Goal: Find specific page/section: Find specific page/section

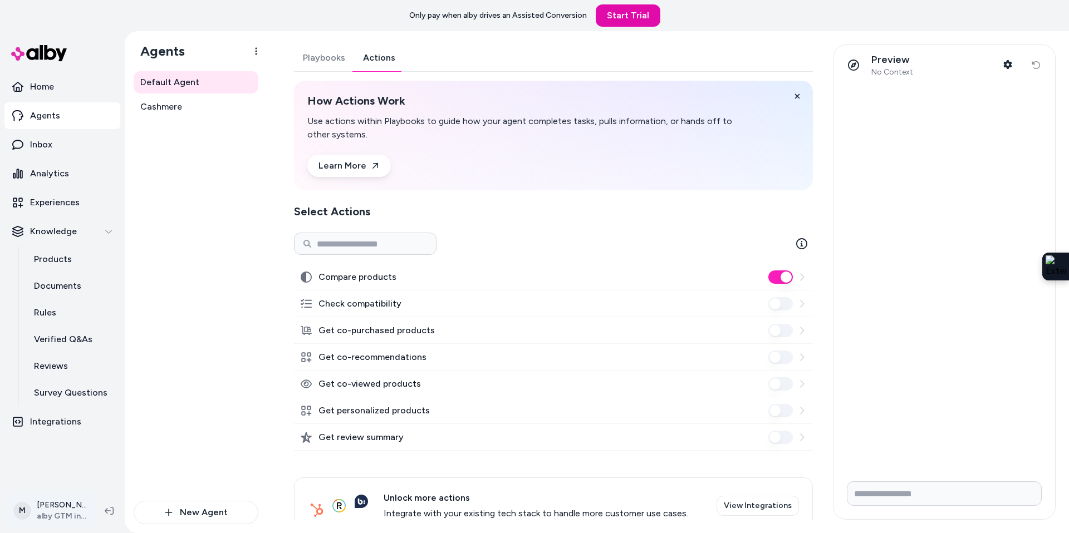
click at [55, 518] on html "Only pay when [PERSON_NAME] drives an Assisted Conversion Start Trial Home Agen…" at bounding box center [534, 266] width 1069 height 533
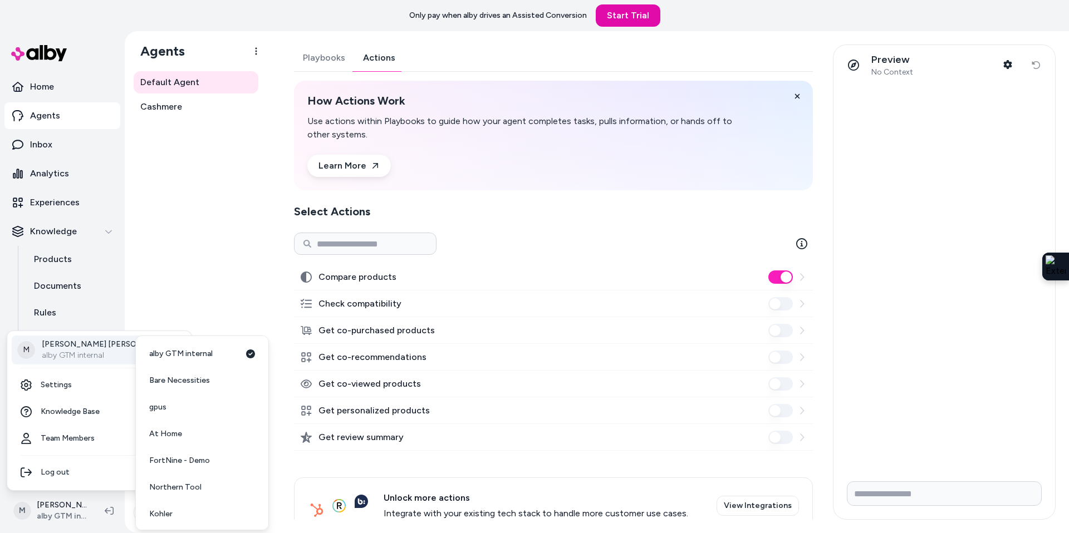
click at [79, 355] on p "alby GTM internal" at bounding box center [107, 355] width 131 height 11
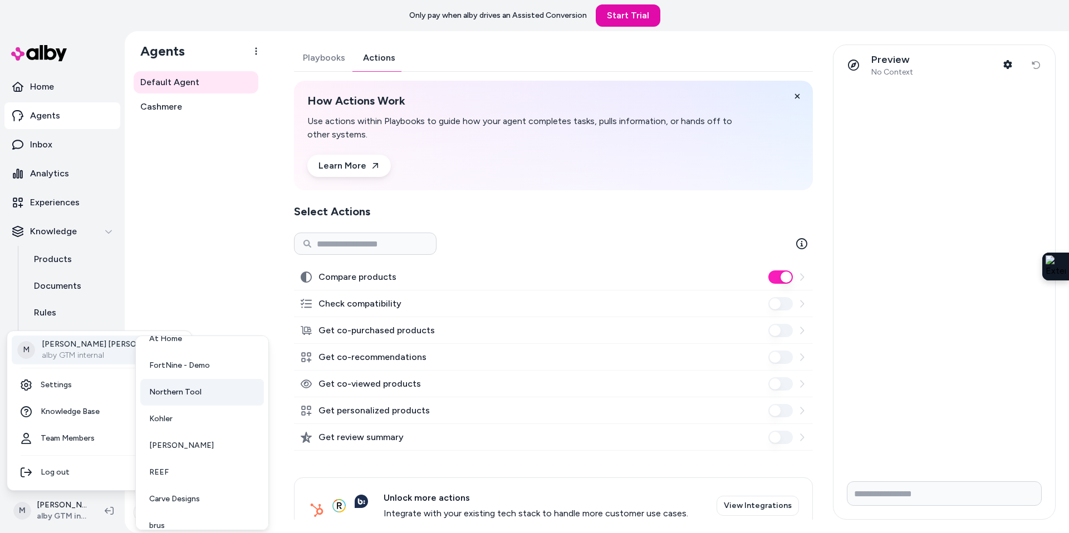
scroll to position [97, 0]
click at [184, 443] on span "[PERSON_NAME]" at bounding box center [181, 443] width 65 height 11
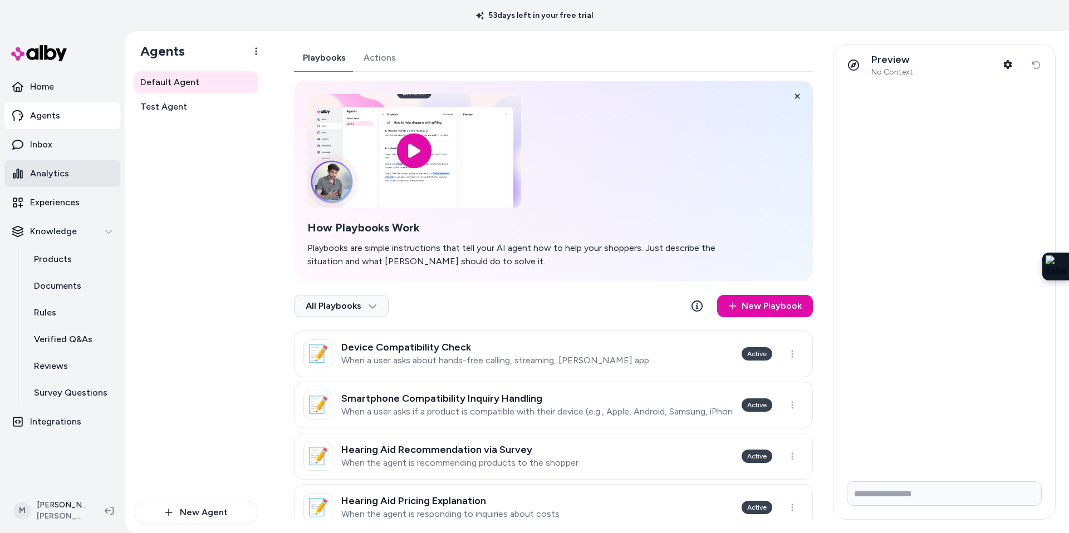
click at [53, 173] on p "Analytics" at bounding box center [49, 173] width 39 height 13
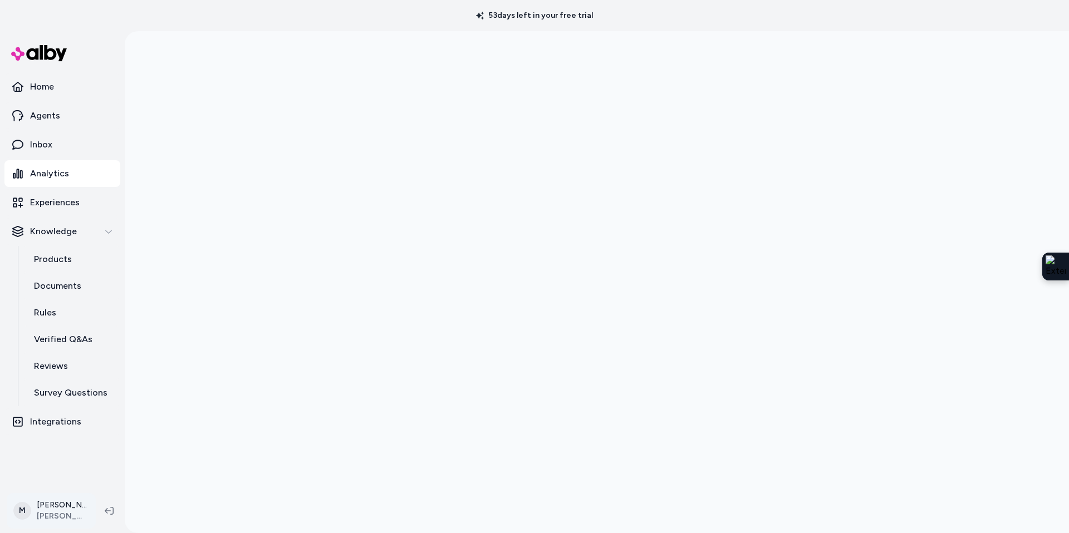
click at [56, 519] on html "53 days left in your free trial Home Agents Inbox Analytics Experiences Knowled…" at bounding box center [534, 266] width 1069 height 533
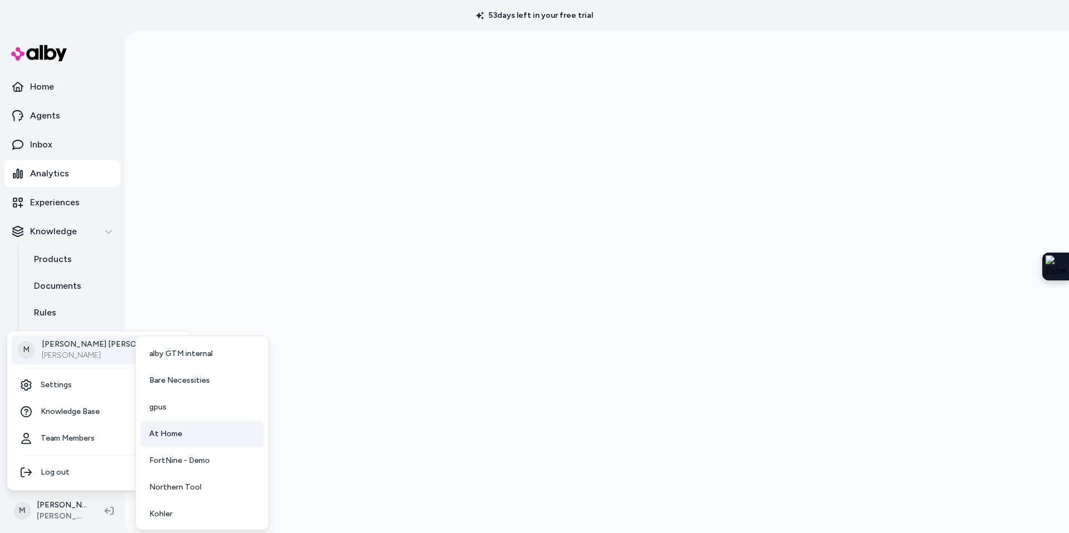
click at [181, 439] on link "At Home" at bounding box center [202, 434] width 124 height 27
